Goal: Task Accomplishment & Management: Manage account settings

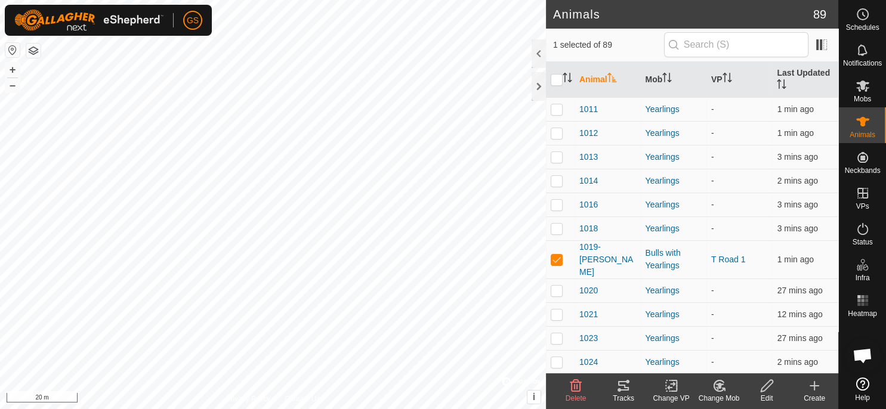
click at [673, 390] on icon at bounding box center [671, 386] width 15 height 14
click at [692, 359] on span "Turn Off VP" at bounding box center [699, 360] width 50 height 14
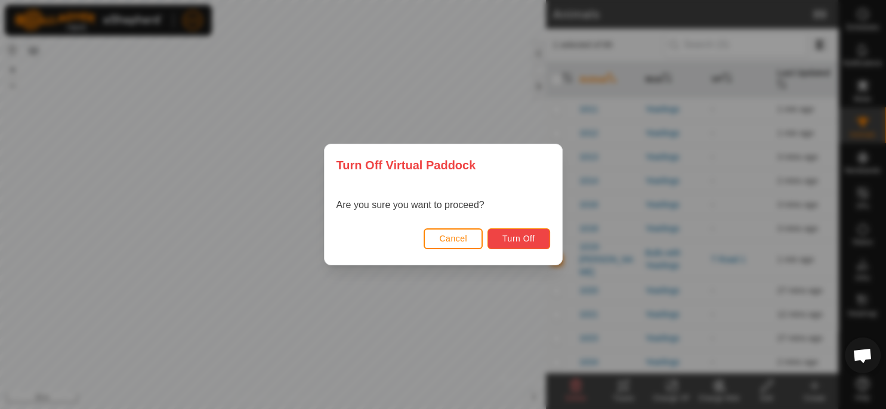
click at [526, 235] on span "Turn Off" at bounding box center [519, 239] width 33 height 10
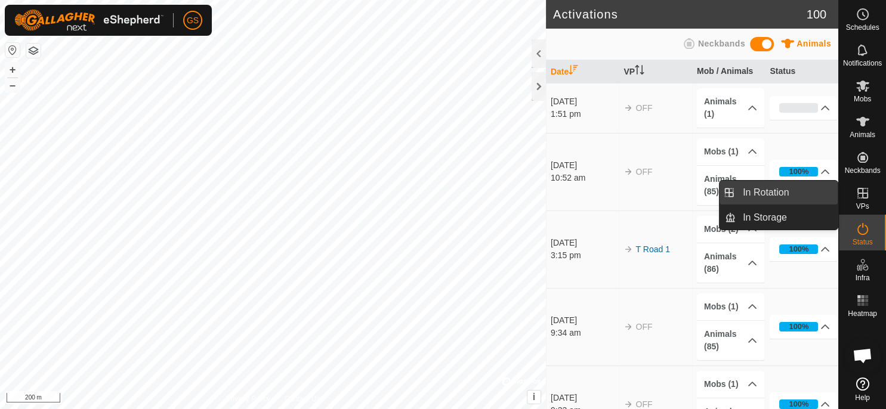
click at [796, 201] on link "In Rotation" at bounding box center [787, 193] width 102 height 24
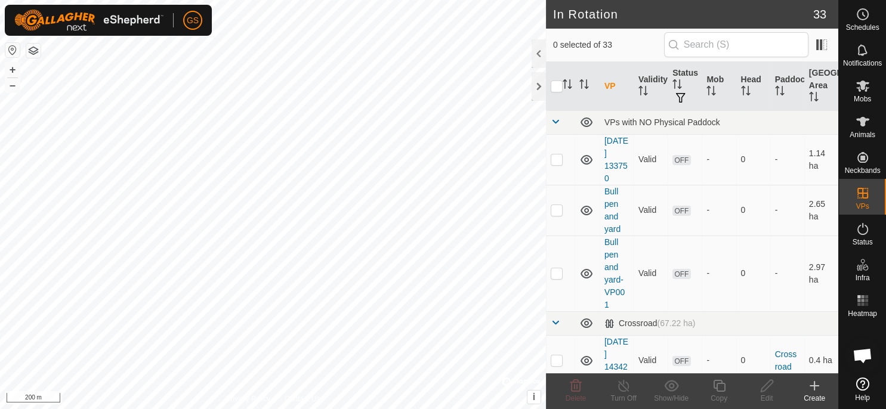
click at [818, 392] on icon at bounding box center [815, 386] width 14 height 14
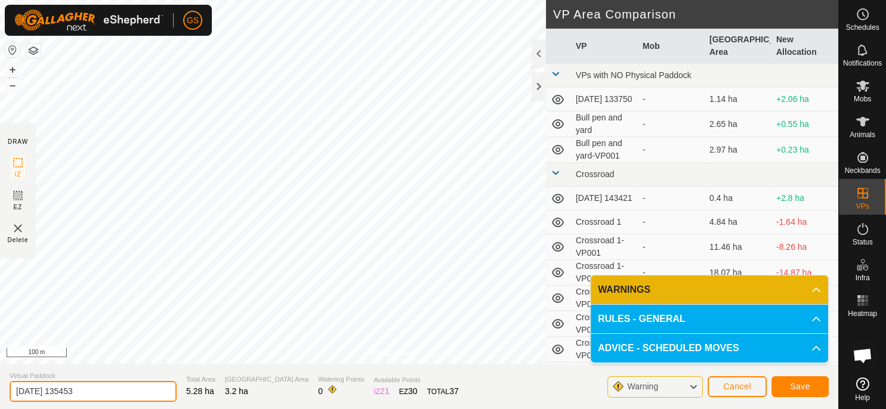
click at [124, 392] on input "2025-09-21 135453" at bounding box center [93, 391] width 167 height 21
drag, startPoint x: 124, startPoint y: 392, endPoint x: -30, endPoint y: 406, distance: 155.3
click at [10, 402] on input "2025-09-21 135453" at bounding box center [93, 391] width 167 height 21
type input "T-Road Rotation 1"
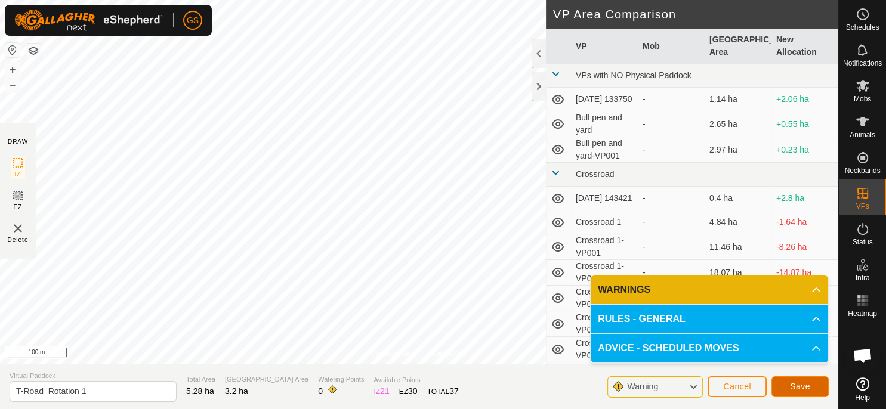
click at [808, 390] on span "Save" at bounding box center [800, 387] width 20 height 10
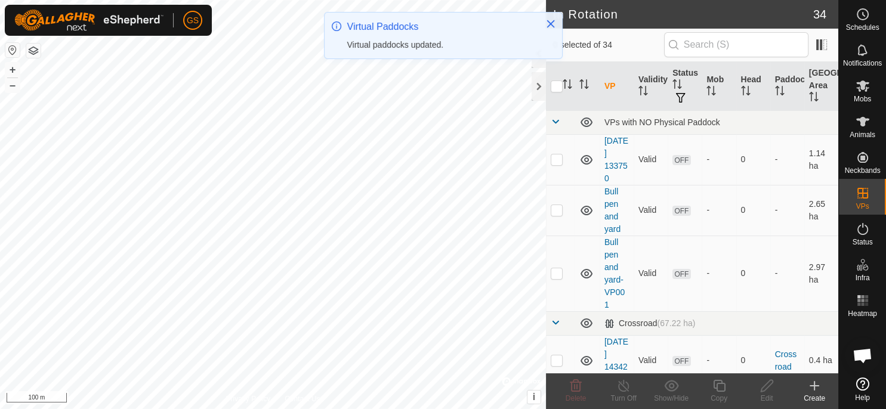
click at [866, 276] on link "Landmarks" at bounding box center [835, 276] width 102 height 24
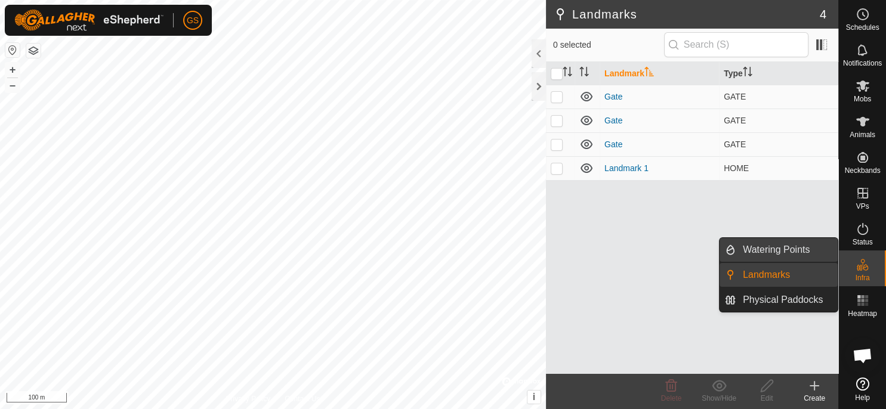
click at [796, 250] on link "Watering Points" at bounding box center [787, 250] width 102 height 24
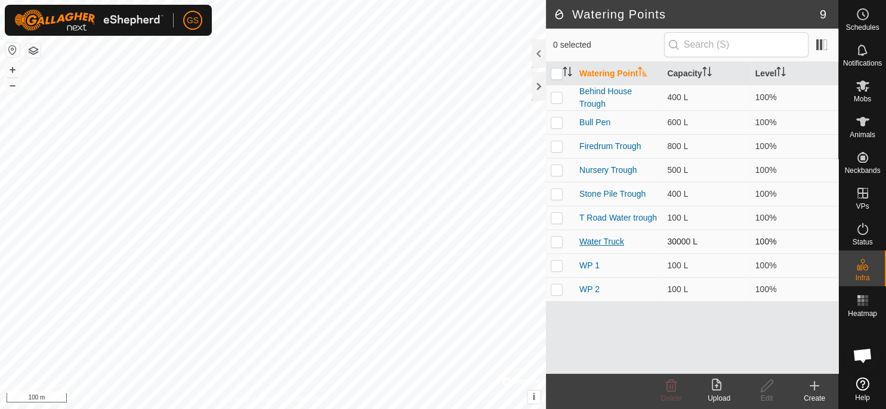
click at [598, 242] on link "Water Truck" at bounding box center [602, 242] width 45 height 10
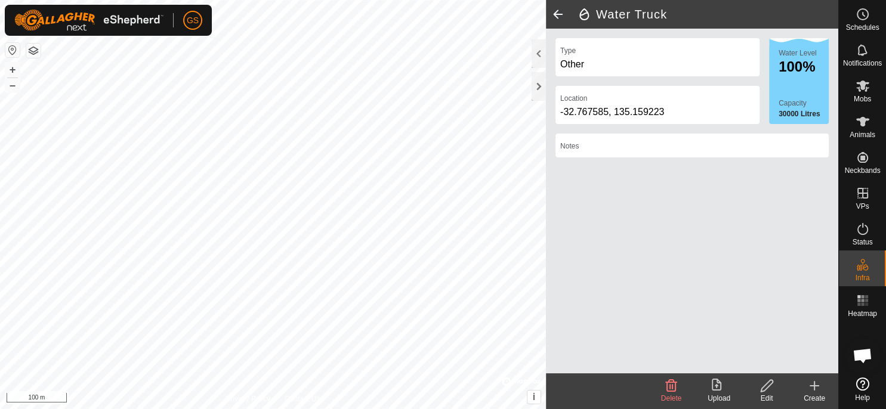
click at [770, 395] on div "Edit" at bounding box center [767, 398] width 48 height 11
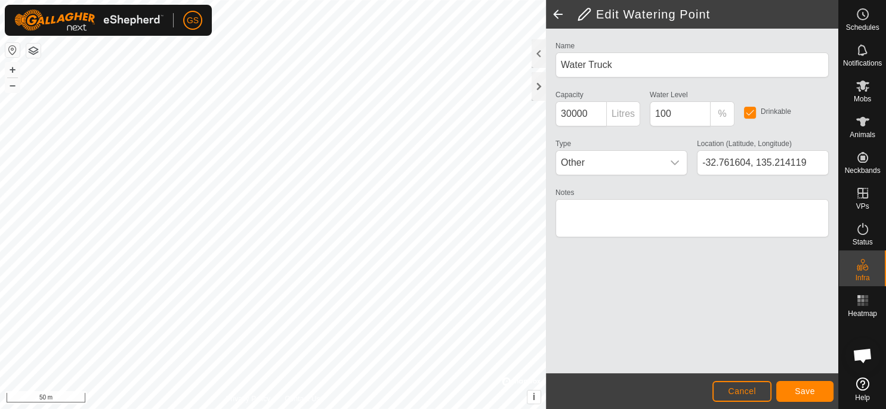
type input "-32.761590, 135.214427"
click at [799, 392] on span "Save" at bounding box center [805, 392] width 20 height 10
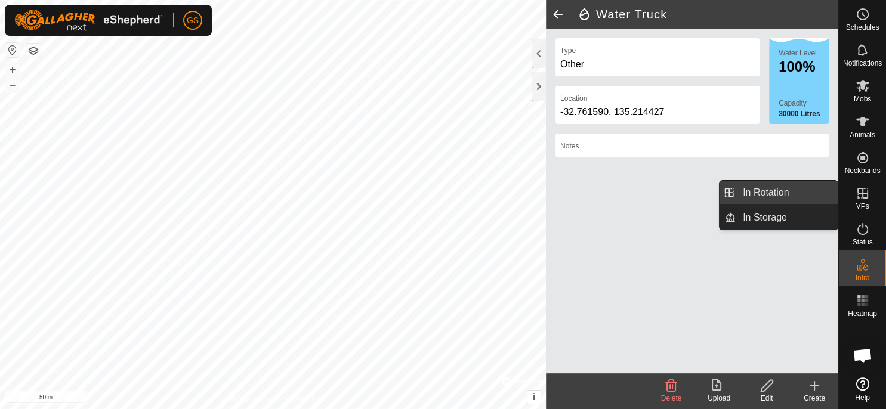
click at [802, 193] on link "In Rotation" at bounding box center [787, 193] width 102 height 24
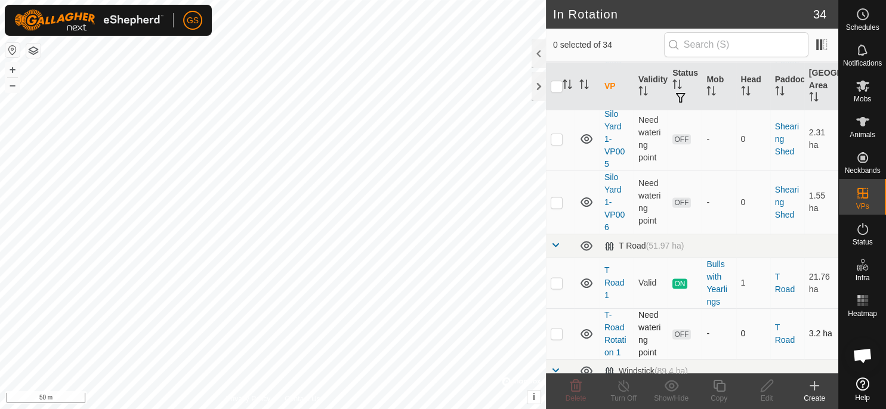
scroll to position [1638, 0]
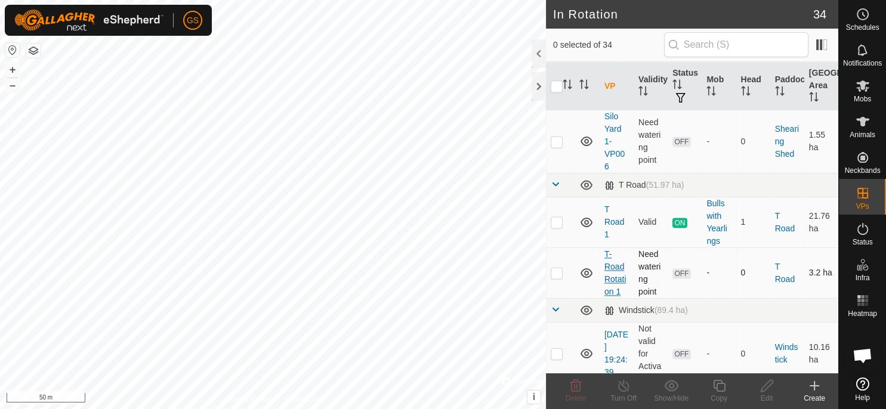
click at [617, 264] on link "T-Road Rotation 1" at bounding box center [616, 273] width 22 height 47
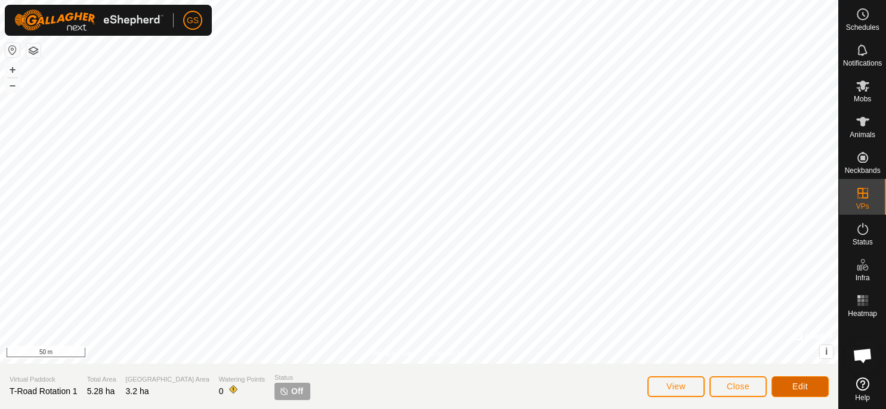
click at [806, 387] on span "Edit" at bounding box center [801, 387] width 16 height 10
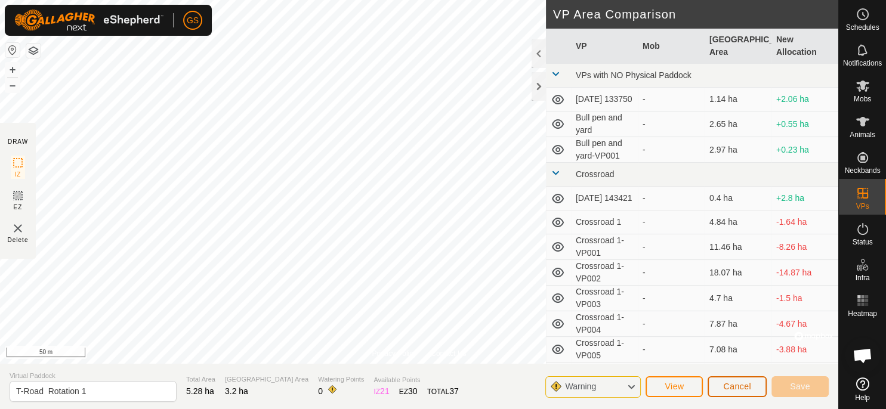
click at [744, 390] on span "Cancel" at bounding box center [737, 387] width 28 height 10
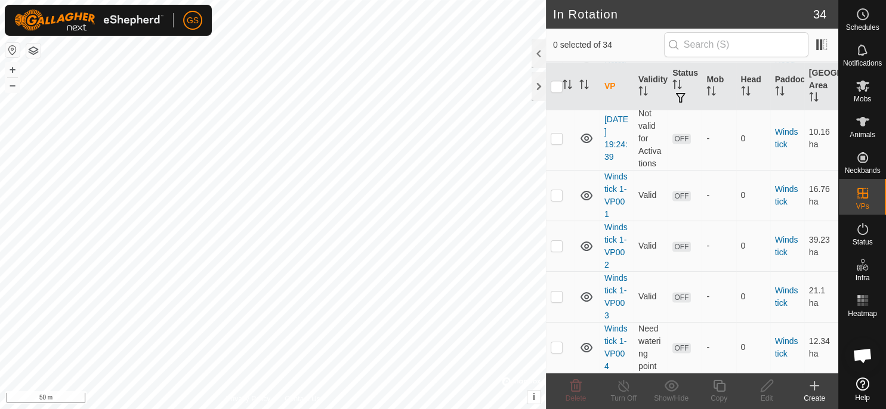
scroll to position [1672, 0]
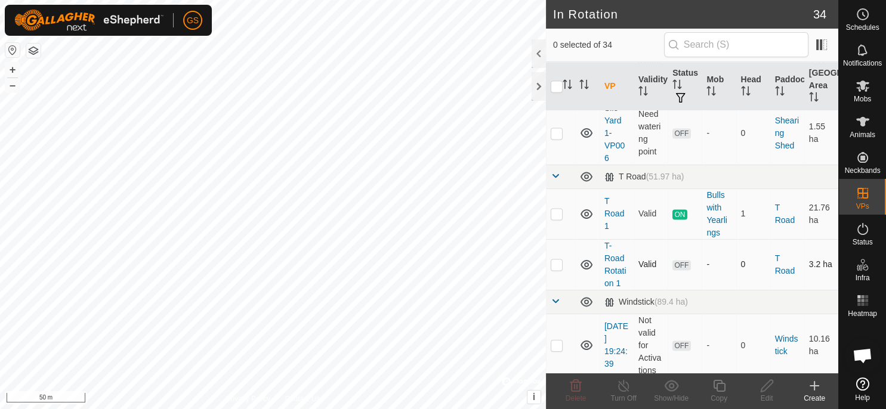
click at [560, 260] on p-checkbox at bounding box center [557, 265] width 12 height 10
checkbox input "true"
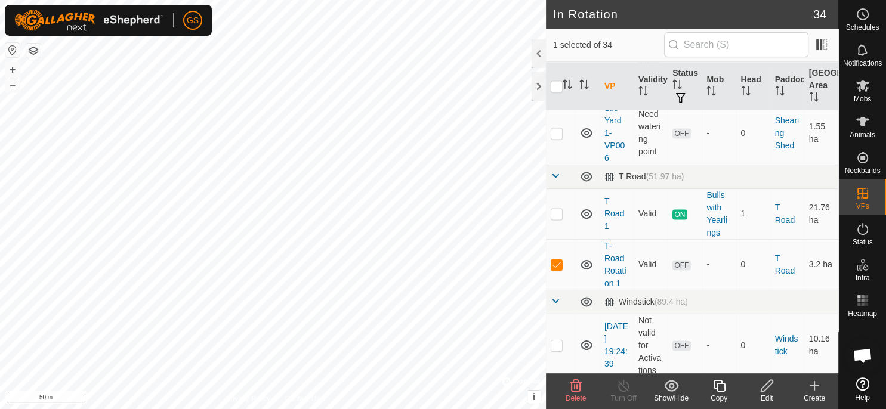
click at [720, 393] on div "Copy" at bounding box center [719, 398] width 48 height 11
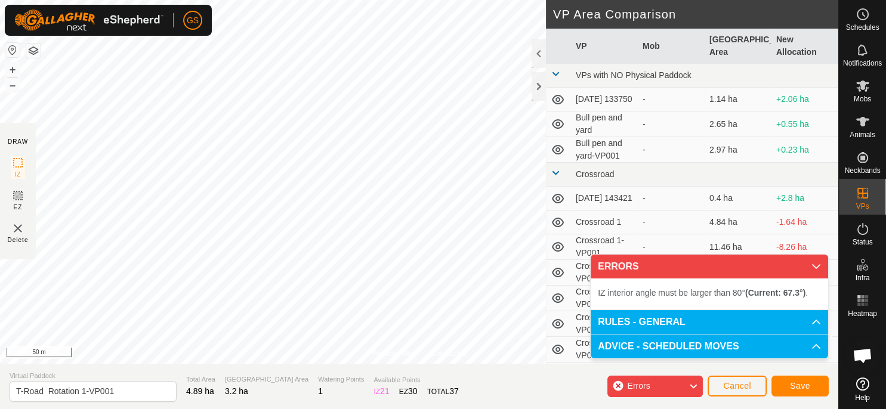
click at [467, 0] on div at bounding box center [419, 182] width 839 height 364
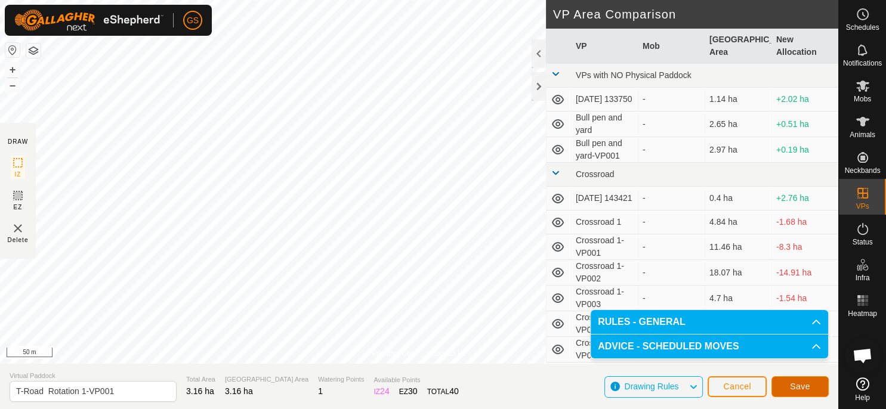
click at [812, 390] on button "Save" at bounding box center [800, 387] width 57 height 21
